Goal: Learn about a topic

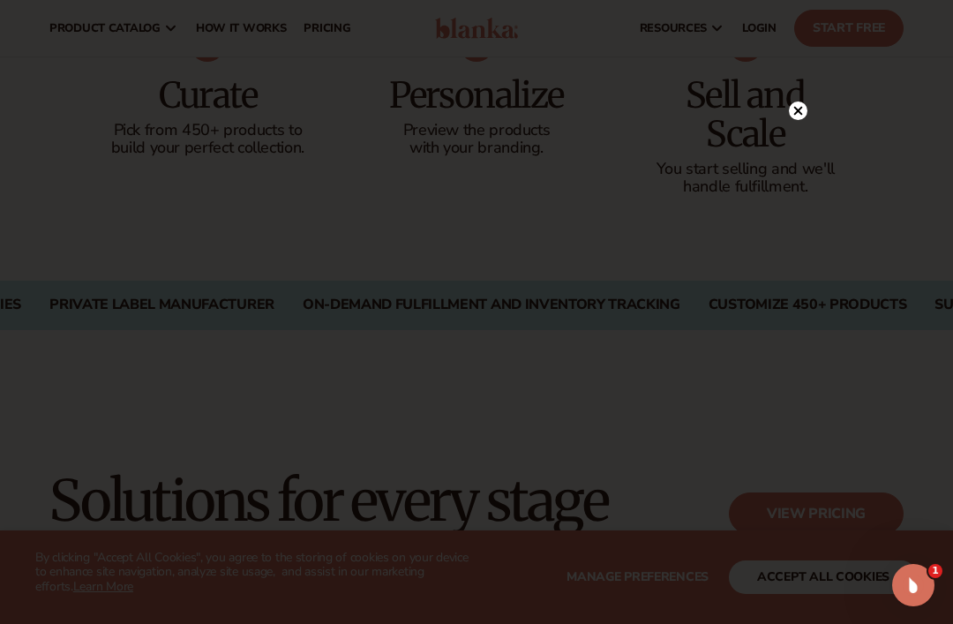
scroll to position [1127, 0]
click at [795, 116] on icon at bounding box center [798, 111] width 9 height 9
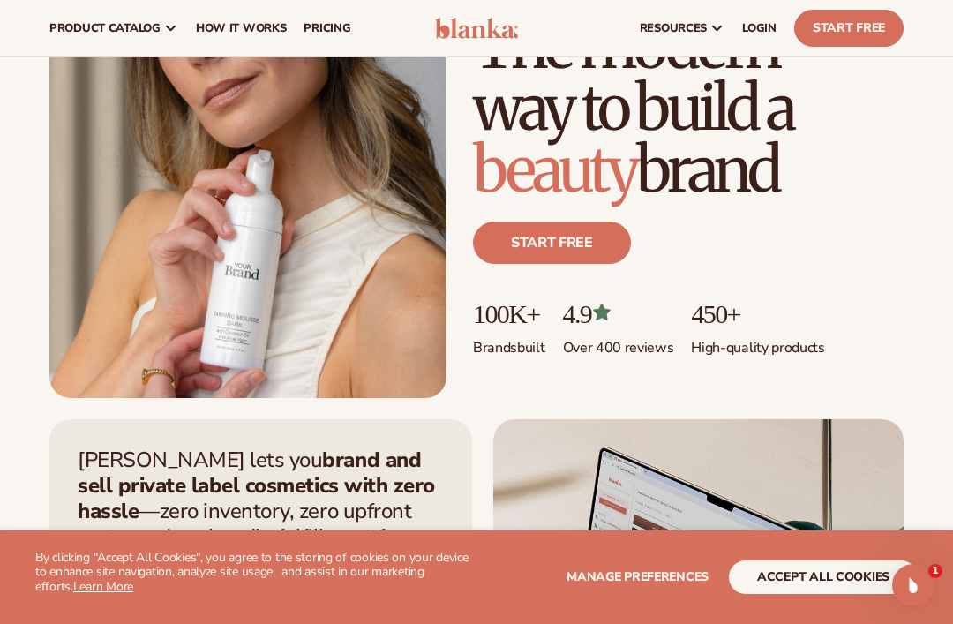
scroll to position [0, 0]
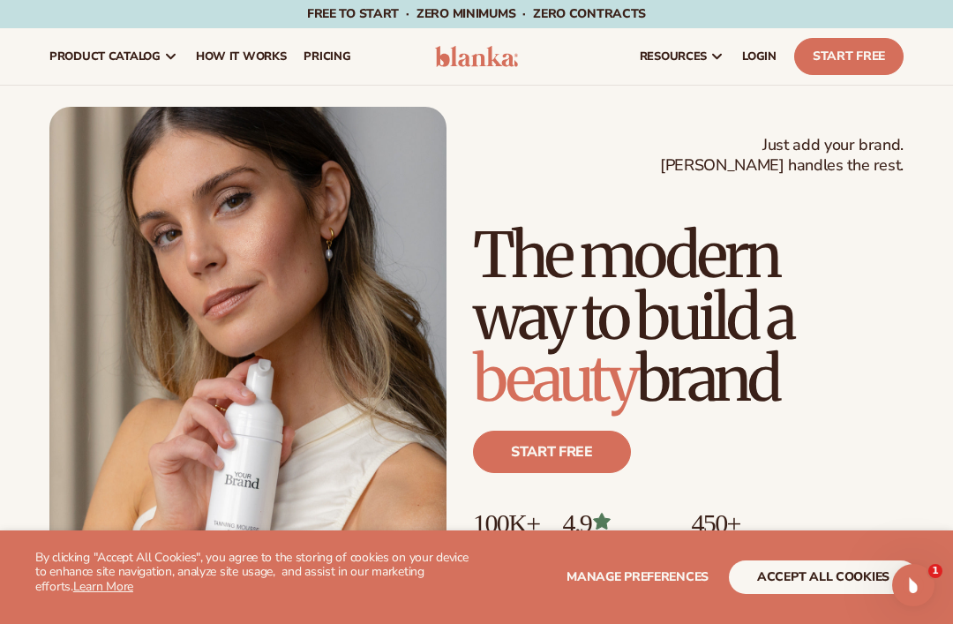
click at [906, 580] on icon "Open Intercom Messenger" at bounding box center [913, 585] width 29 height 29
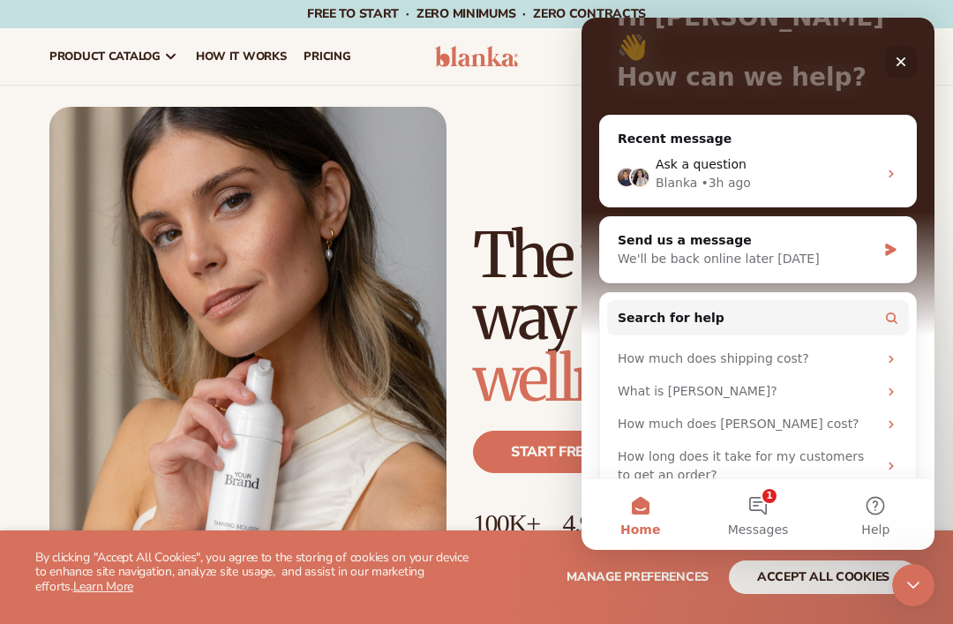
scroll to position [140, 0]
click at [900, 57] on icon "Close" at bounding box center [901, 62] width 14 height 14
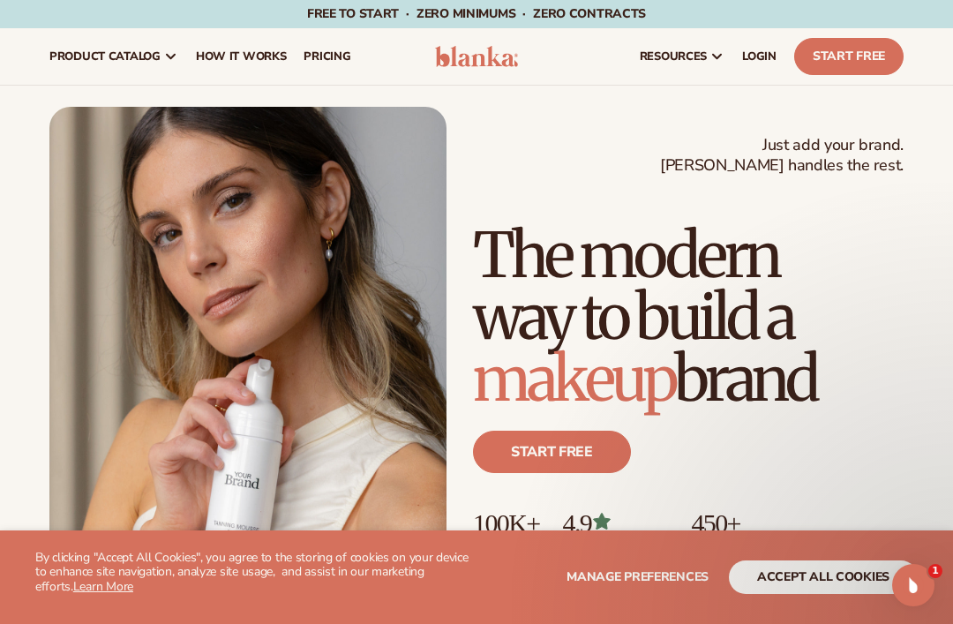
scroll to position [0, 0]
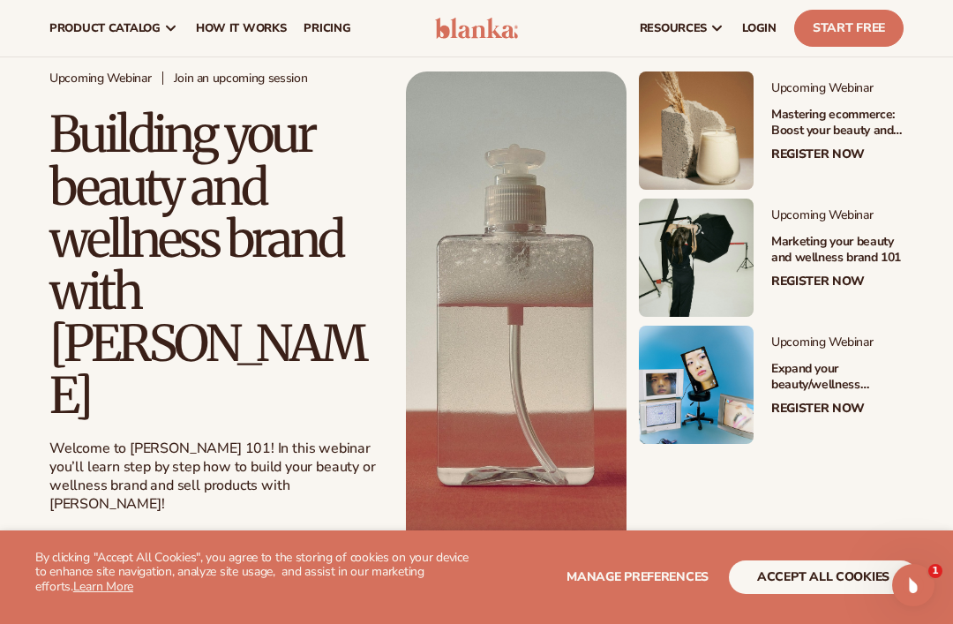
scroll to position [334, 0]
